Goal: Transaction & Acquisition: Subscribe to service/newsletter

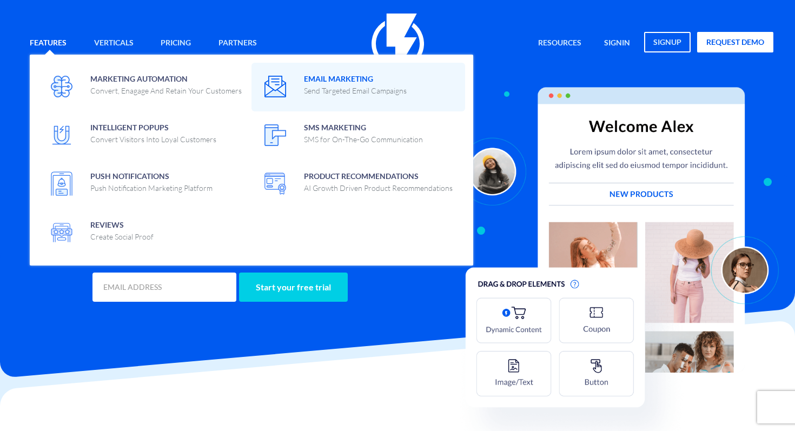
click at [337, 88] on p "Send Targeted Email Campaigns" at bounding box center [355, 90] width 103 height 11
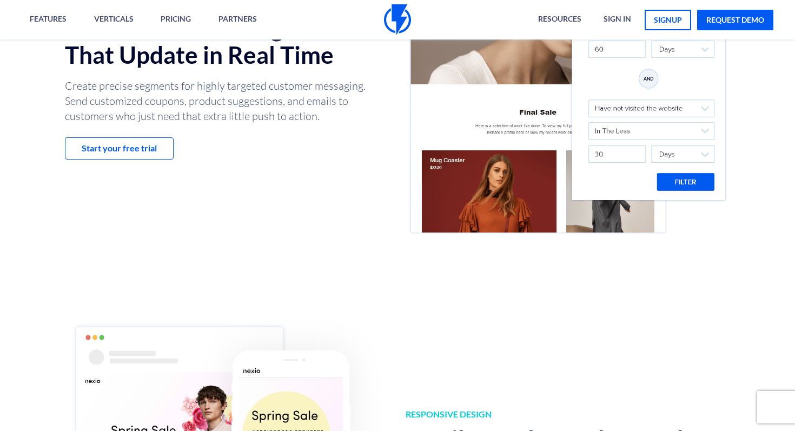
scroll to position [293, 0]
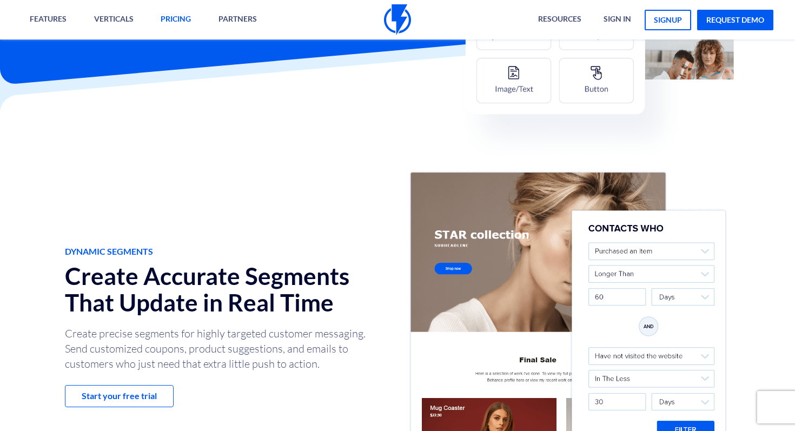
click at [187, 8] on link "pricing" at bounding box center [176, 19] width 47 height 39
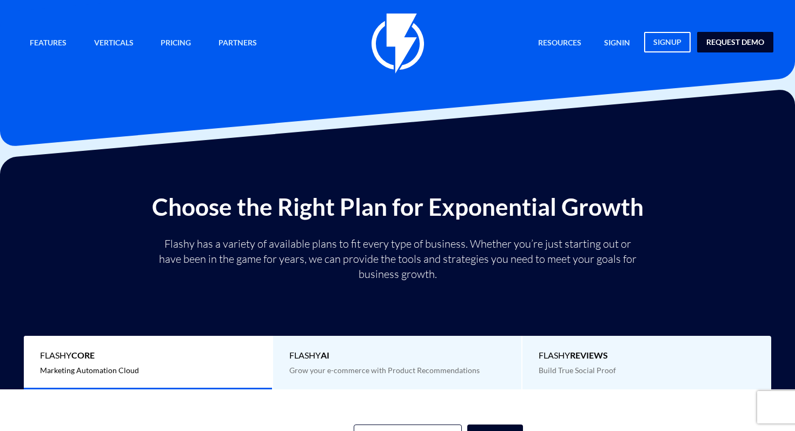
click at [730, 44] on link "request demo" at bounding box center [735, 42] width 76 height 21
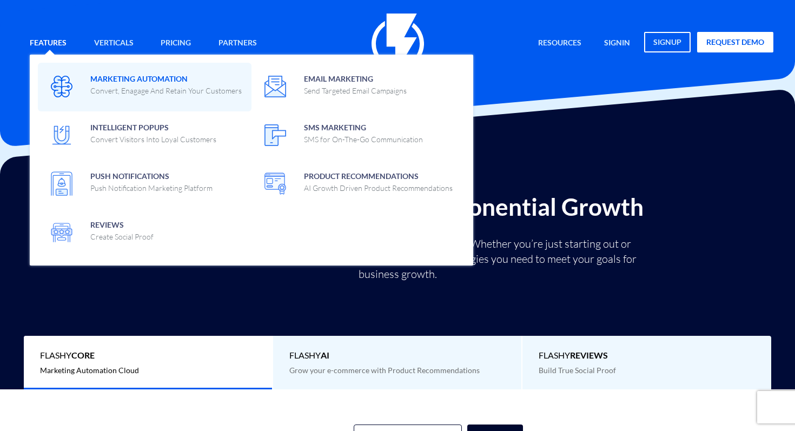
click at [119, 93] on p "Convert, Enagage And Retain Your Customers" at bounding box center [165, 90] width 151 height 11
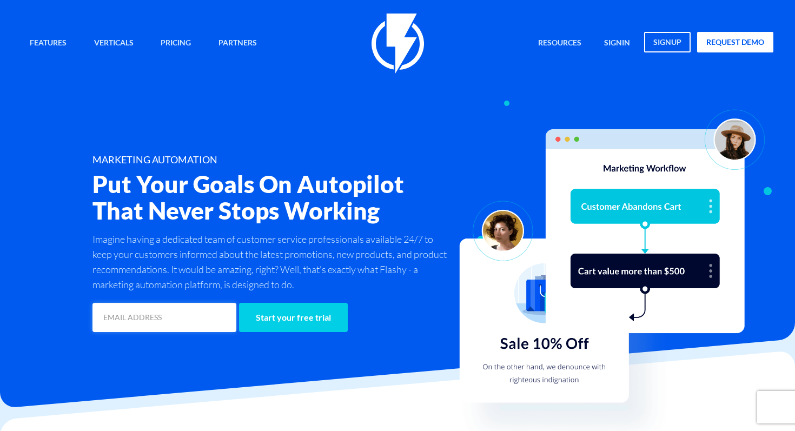
click at [148, 315] on input "email" at bounding box center [164, 317] width 144 height 29
click at [220, 223] on h2 "Put Your Goals On Autopilot That Never Stops Working" at bounding box center [272, 197] width 360 height 52
click at [318, 330] on input "Start your free trial" at bounding box center [293, 317] width 109 height 29
click at [160, 310] on input "email" at bounding box center [164, 317] width 144 height 29
click at [168, 47] on link "Pricing" at bounding box center [176, 43] width 47 height 23
